Goal: Check status: Check status

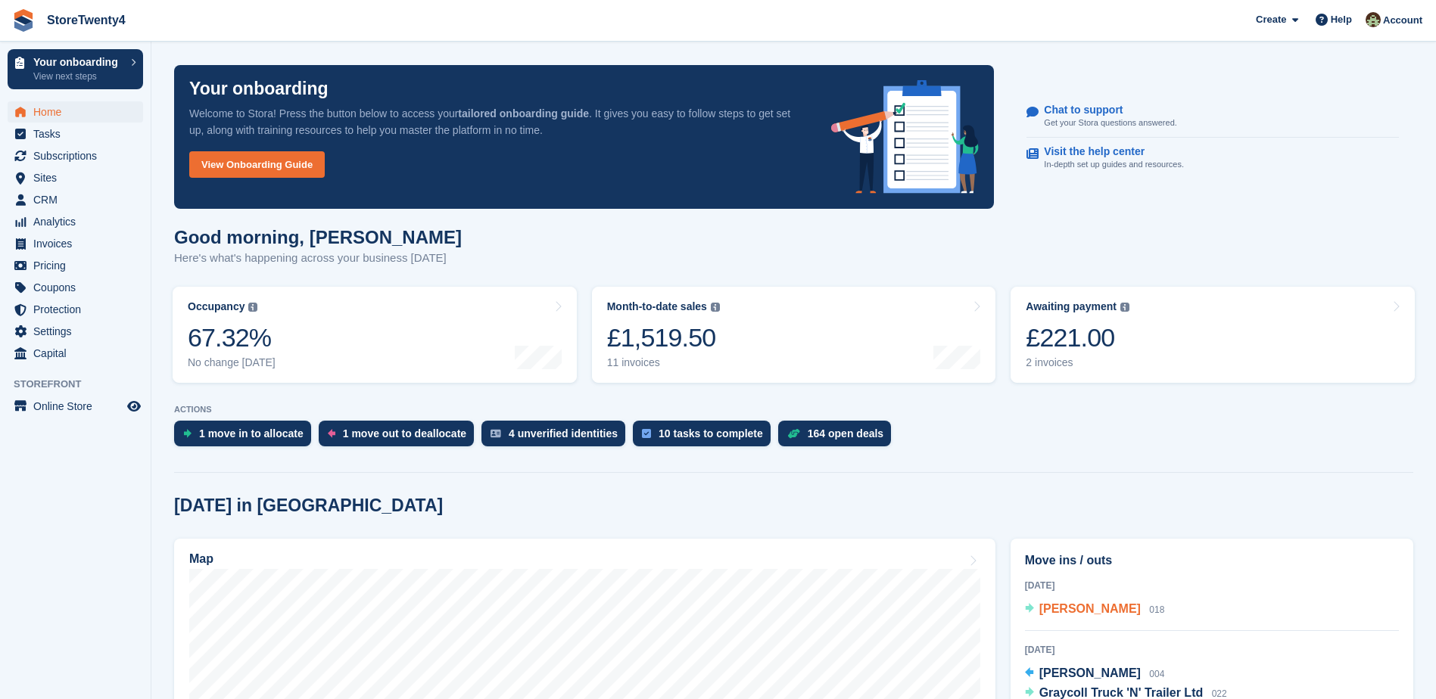
click at [1073, 611] on span "[PERSON_NAME]" at bounding box center [1089, 608] width 101 height 13
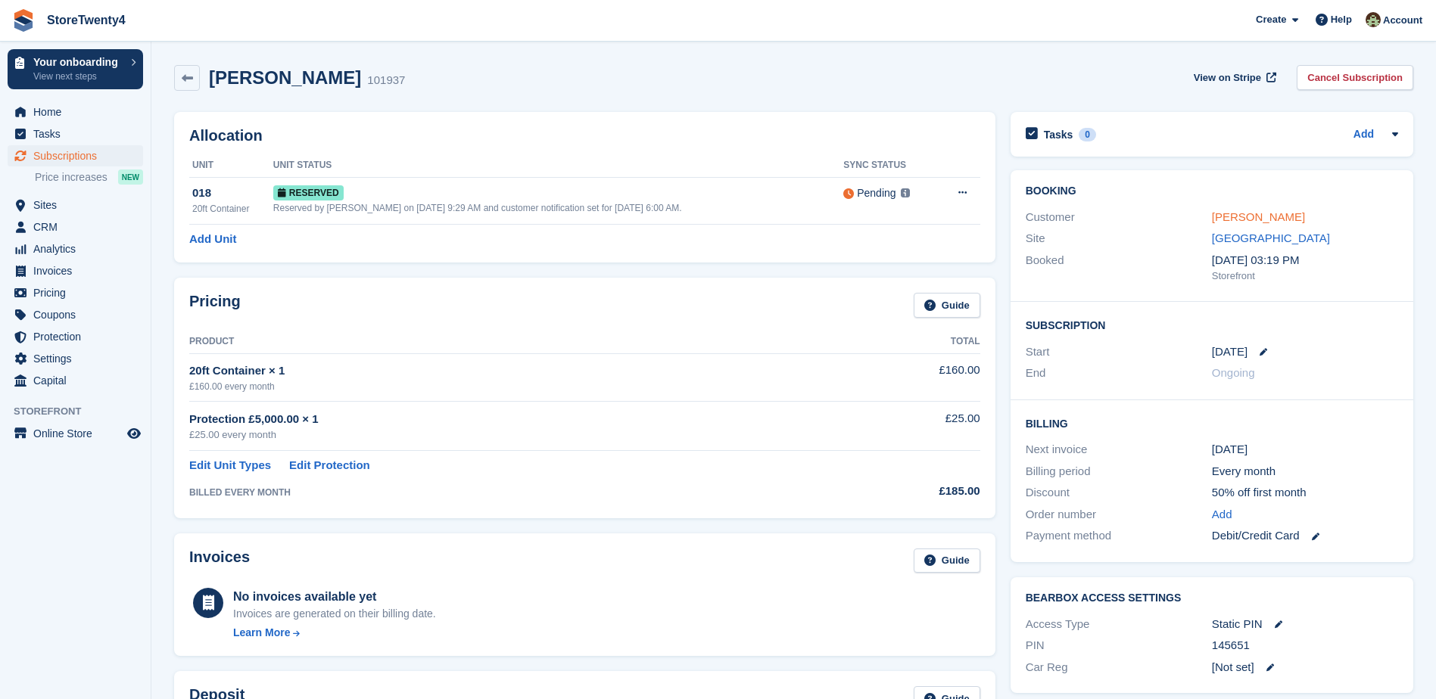
click at [1243, 216] on link "[PERSON_NAME]" at bounding box center [1258, 216] width 93 height 13
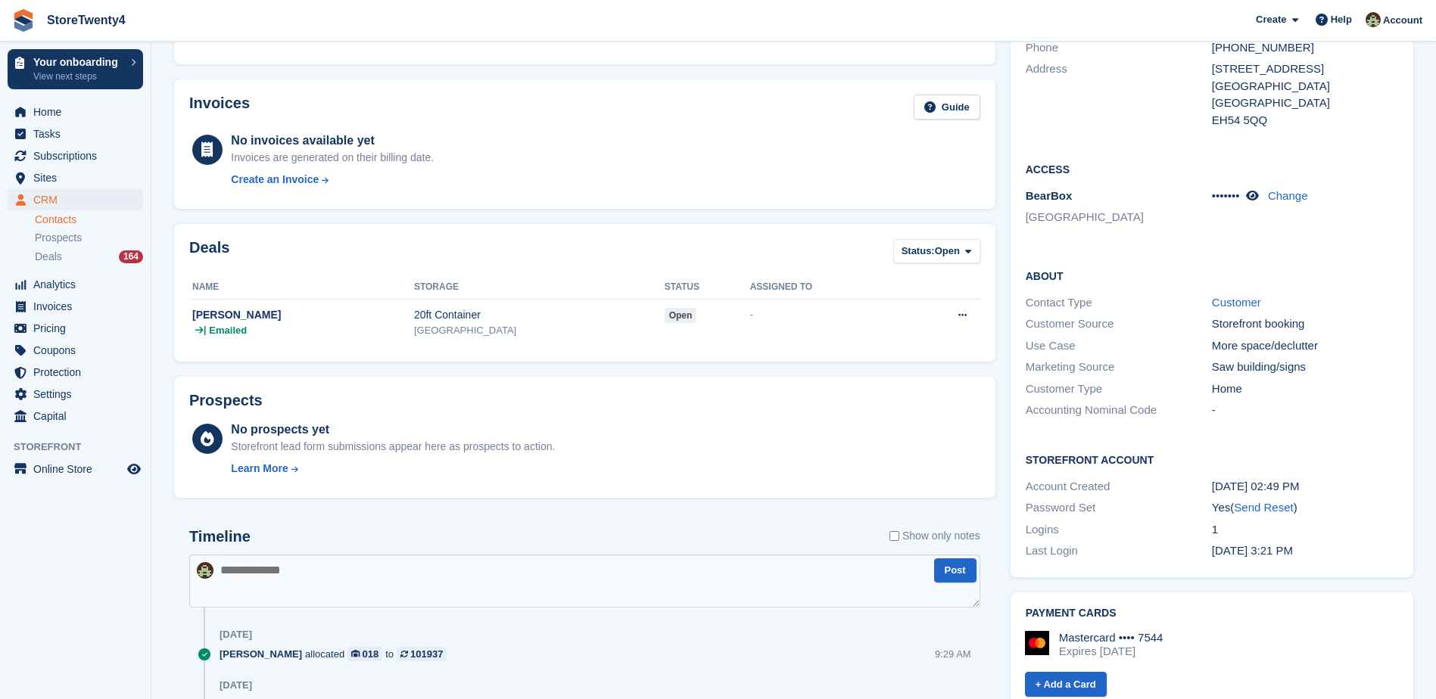
scroll to position [76, 0]
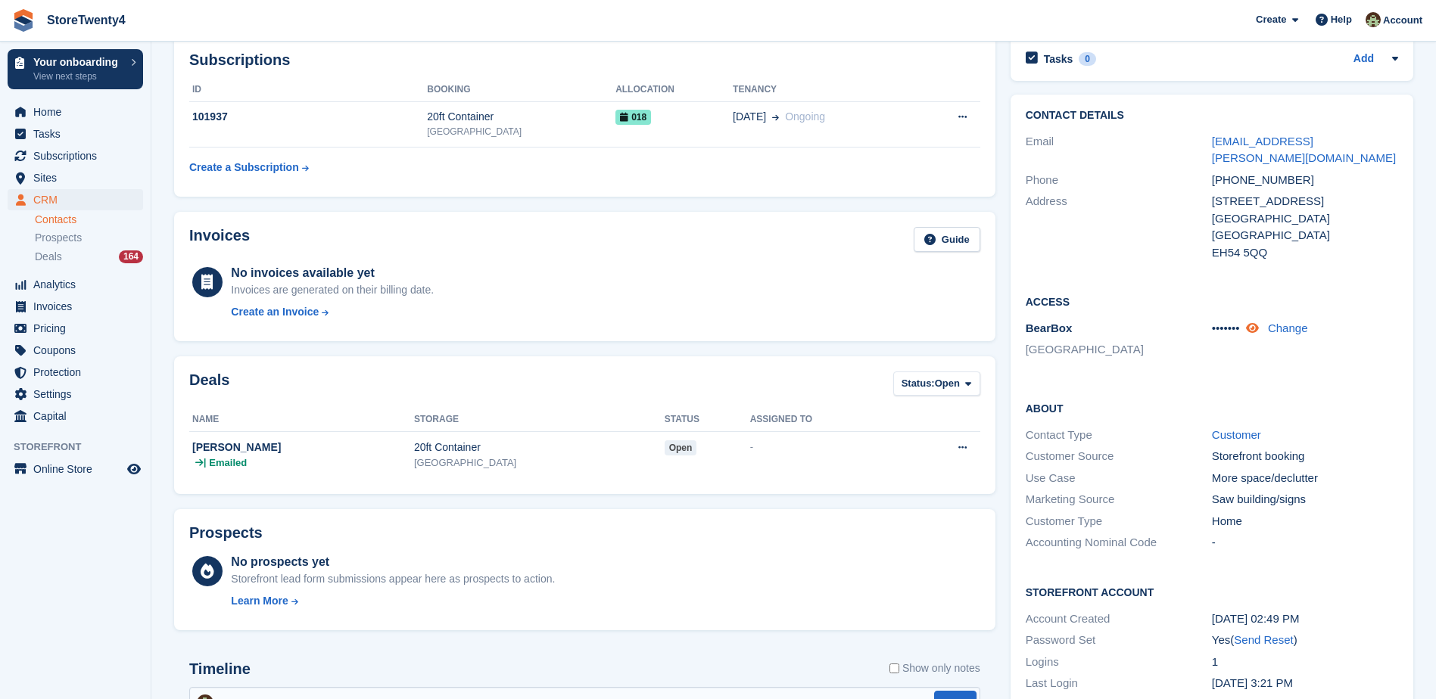
click at [1256, 322] on icon at bounding box center [1252, 327] width 13 height 11
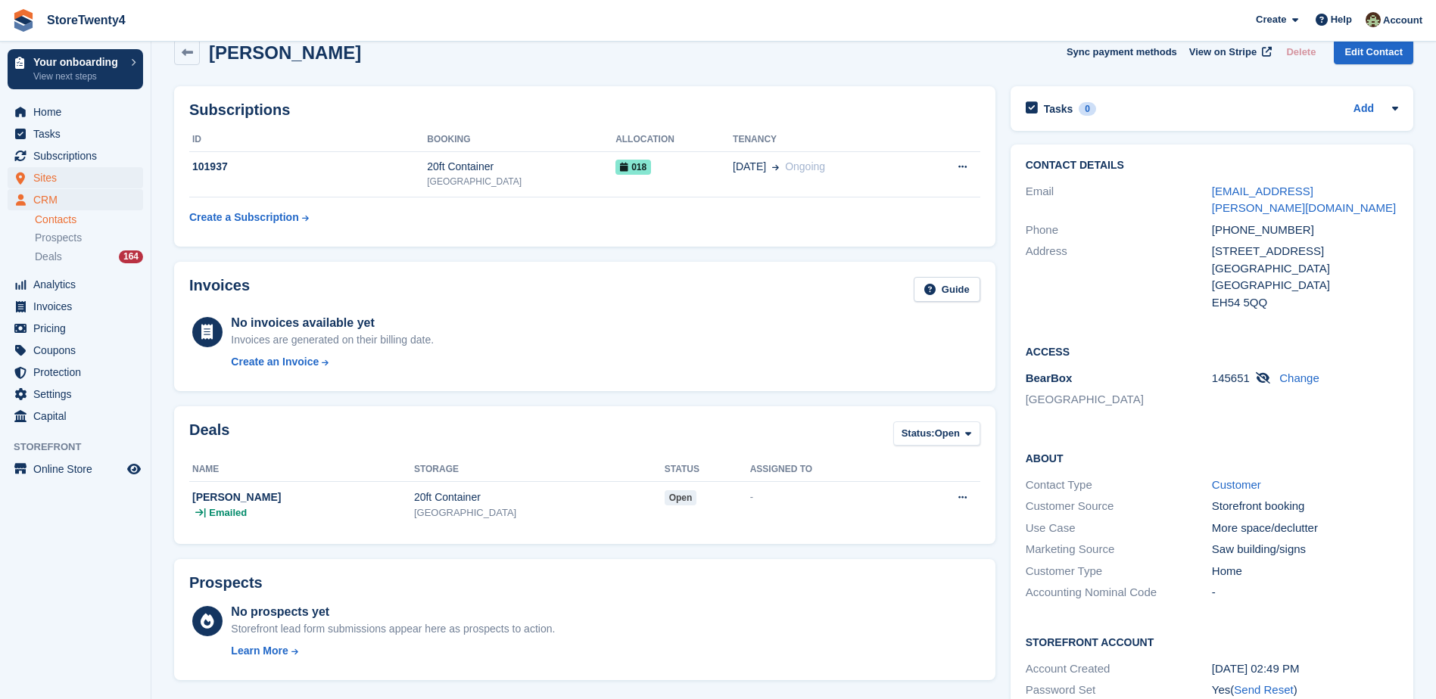
scroll to position [0, 0]
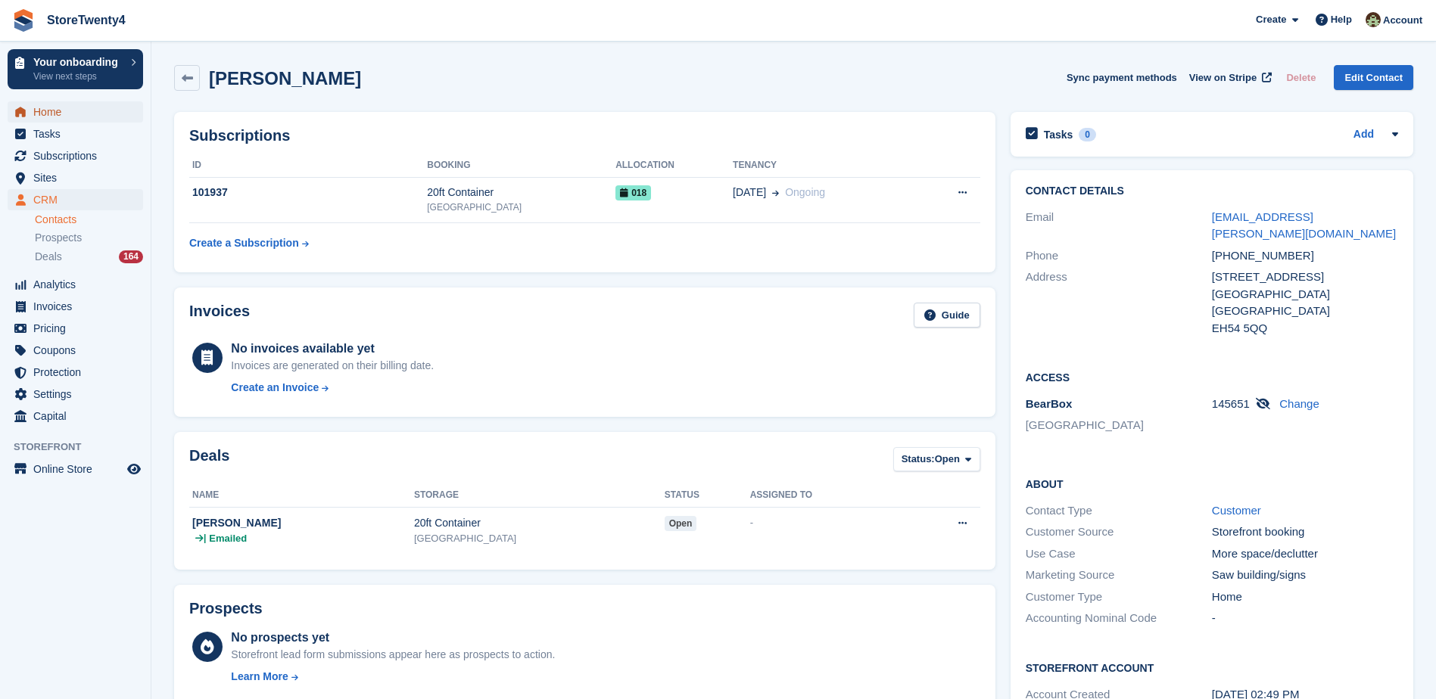
click at [61, 115] on span "Home" at bounding box center [78, 111] width 91 height 21
